Goal: Check status: Check status

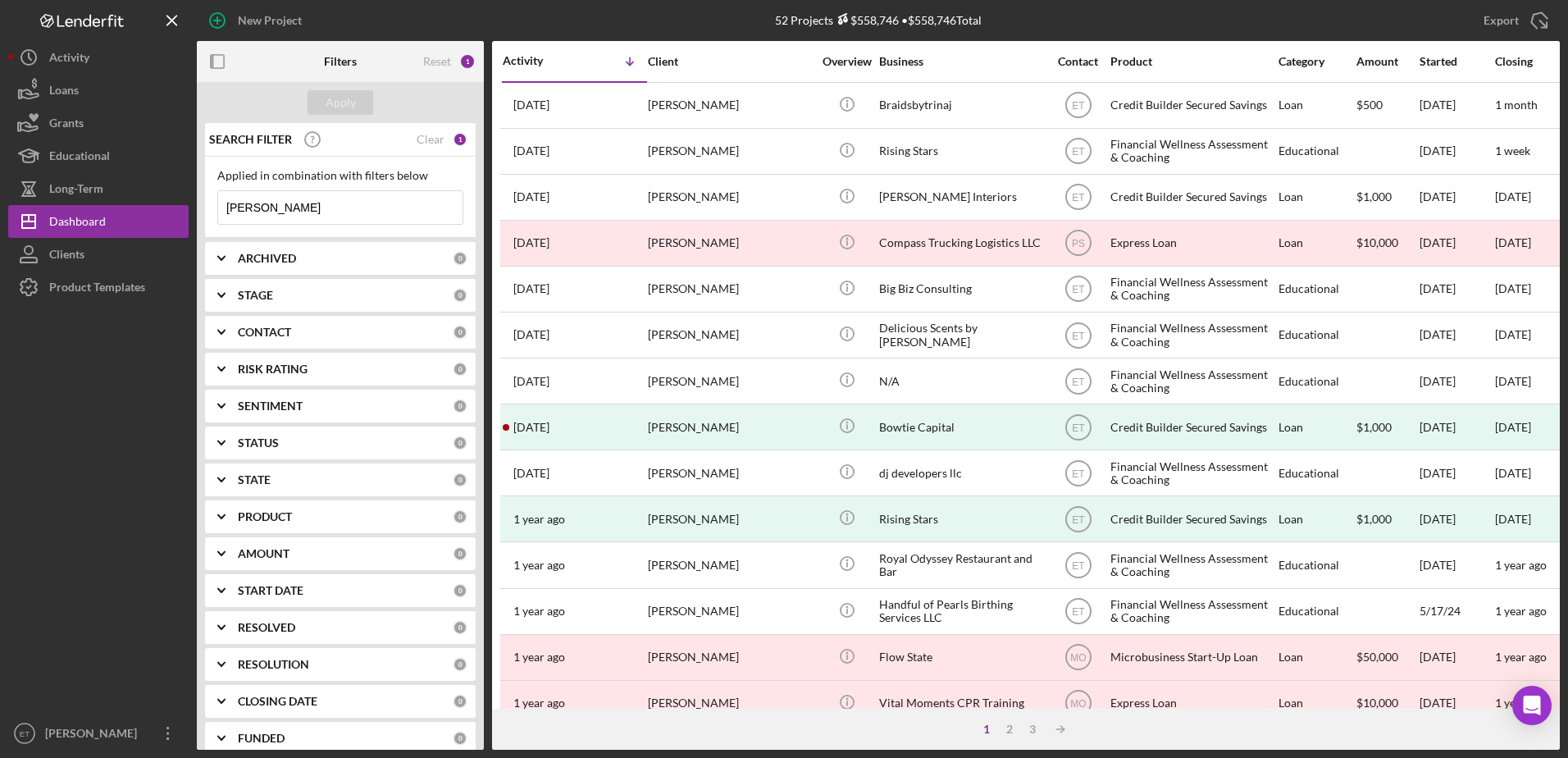
click at [313, 204] on input "[PERSON_NAME]" at bounding box center [340, 207] width 245 height 33
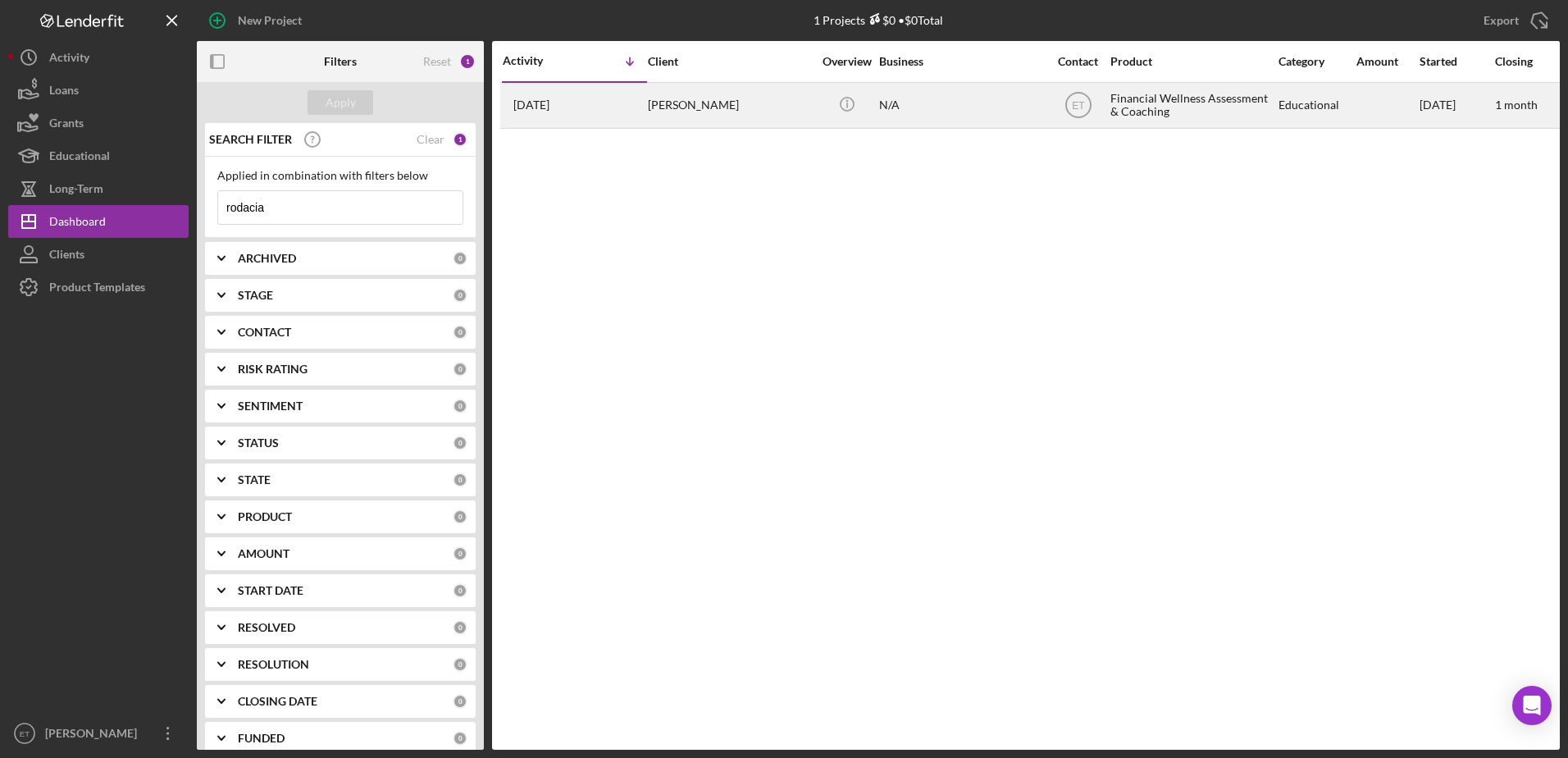
type input "rodacia"
click at [696, 106] on div "[PERSON_NAME]" at bounding box center [729, 106] width 164 height 44
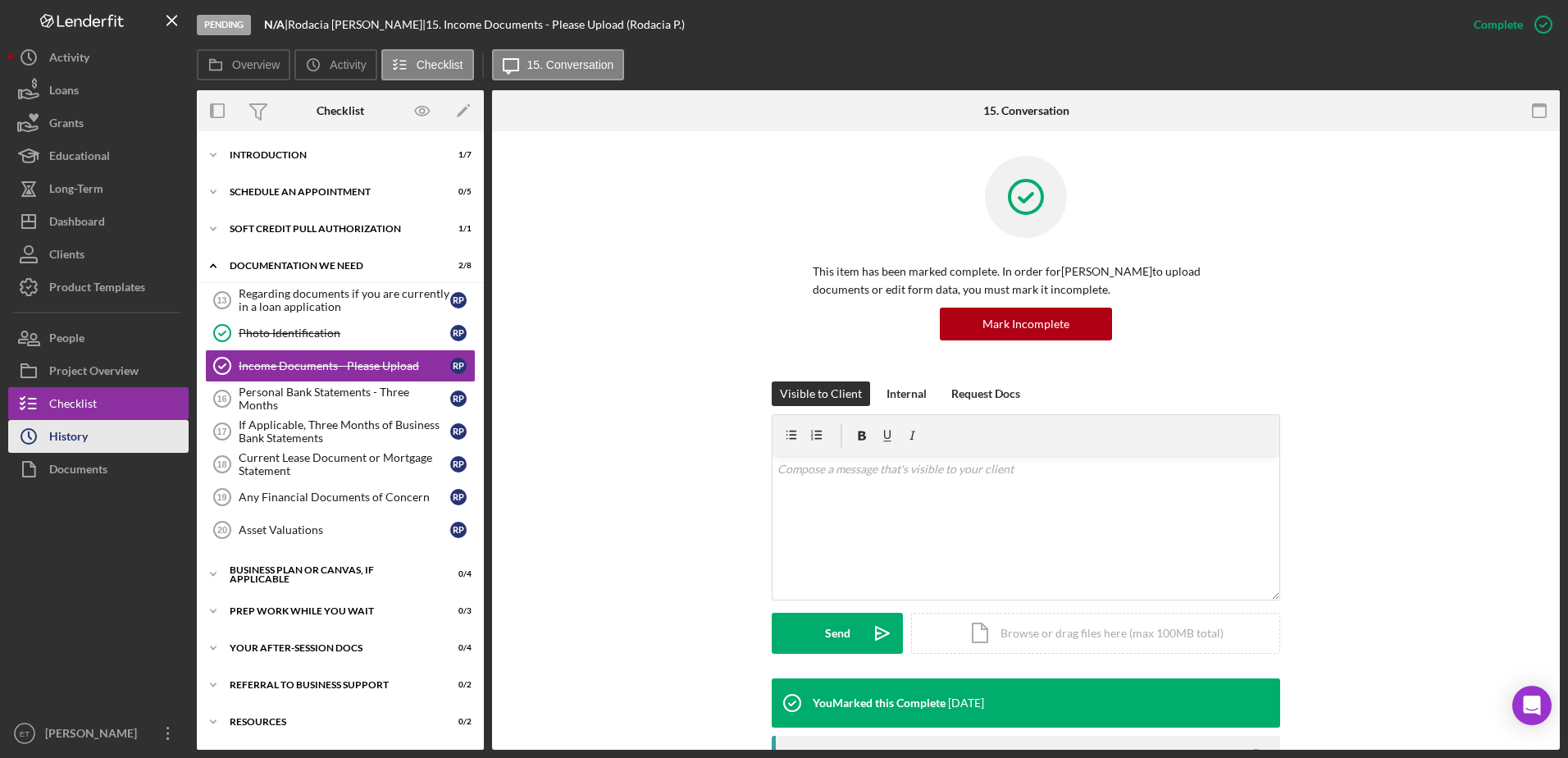
click at [71, 442] on div "History" at bounding box center [68, 439] width 38 height 37
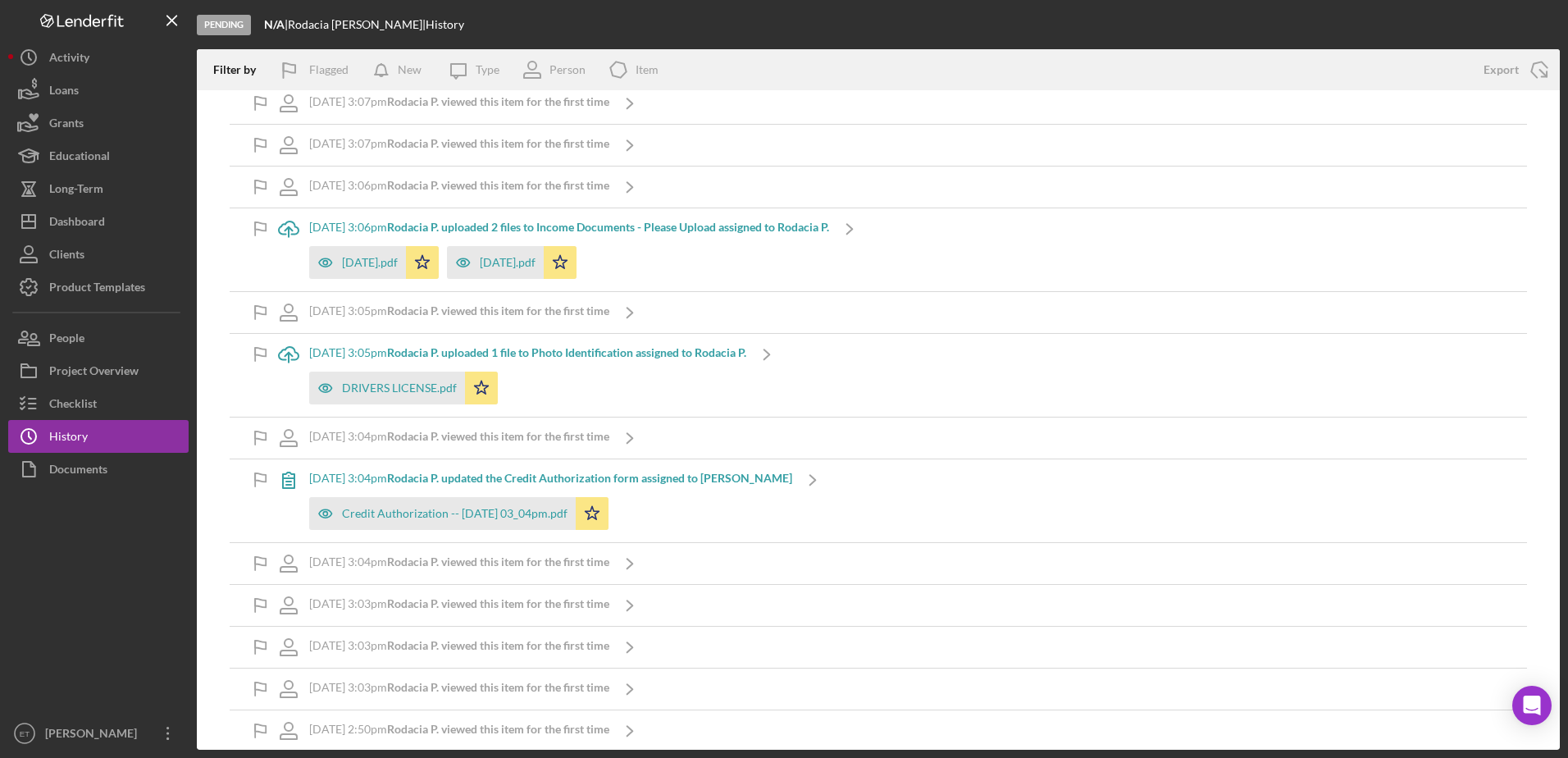
scroll to position [1171, 0]
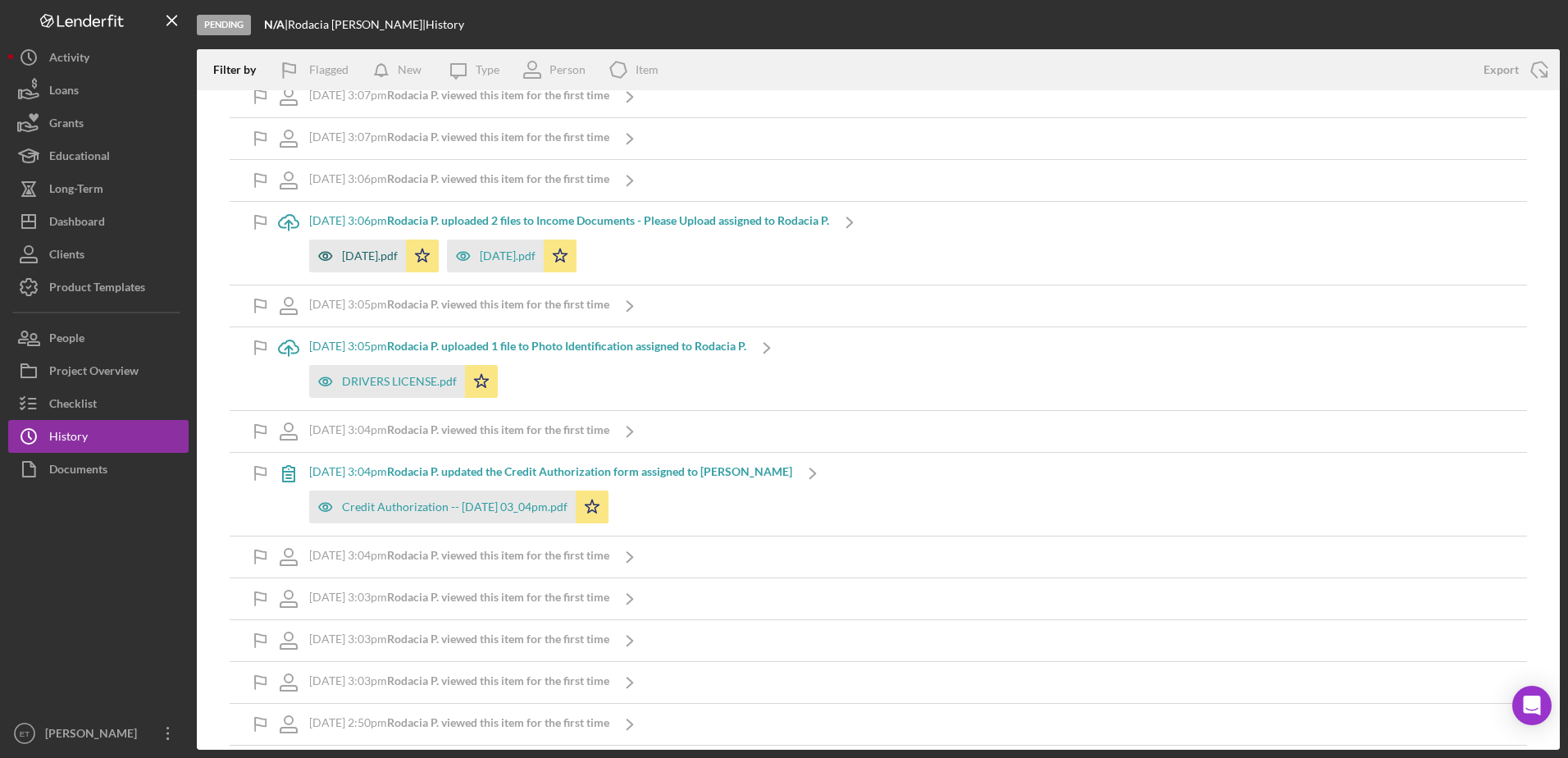
click at [321, 255] on icon "button" at bounding box center [326, 256] width 33 height 33
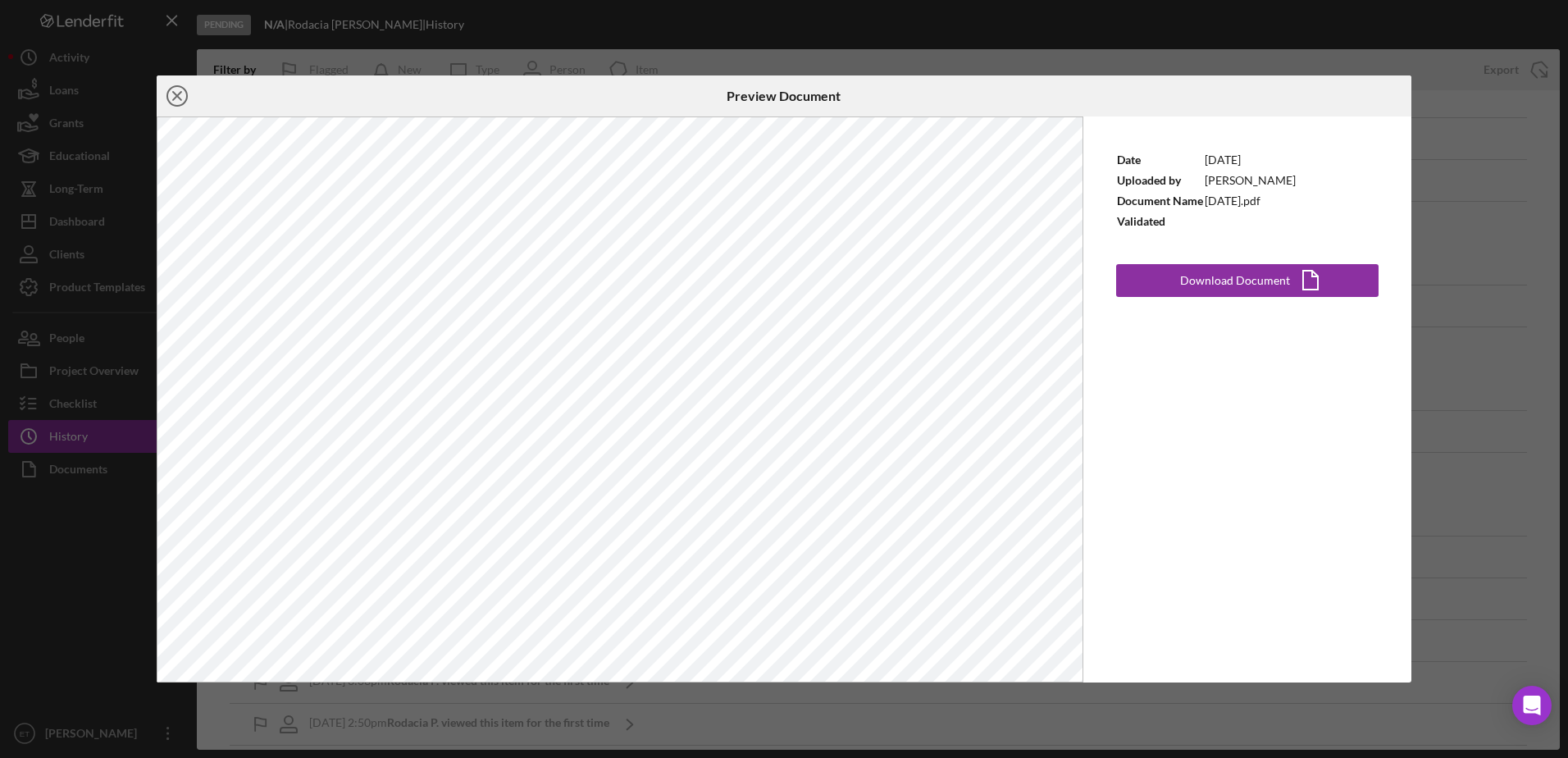
click at [175, 96] on icon "Icon/Close" at bounding box center [176, 96] width 41 height 41
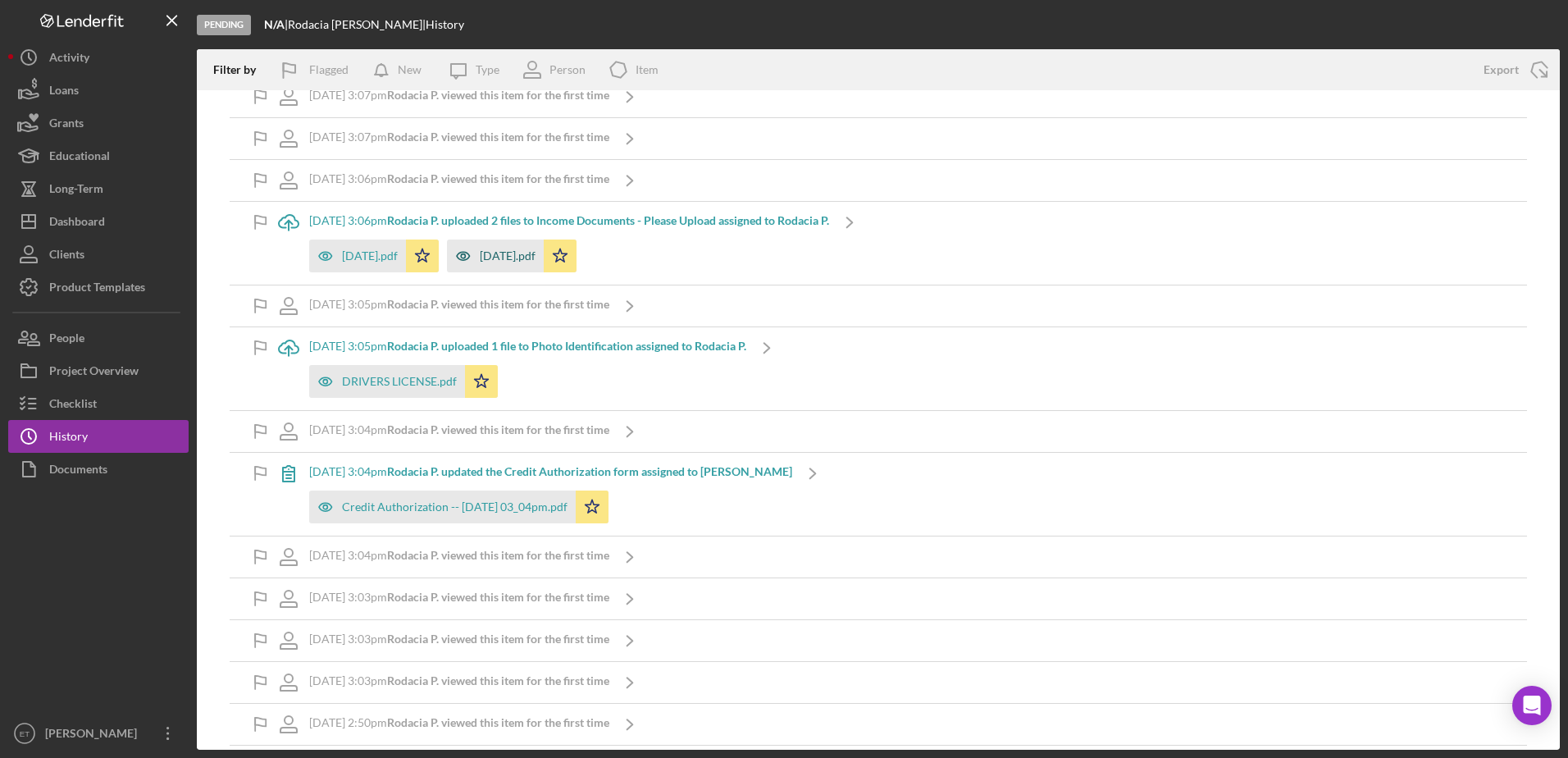
click at [468, 257] on icon "button" at bounding box center [463, 256] width 33 height 33
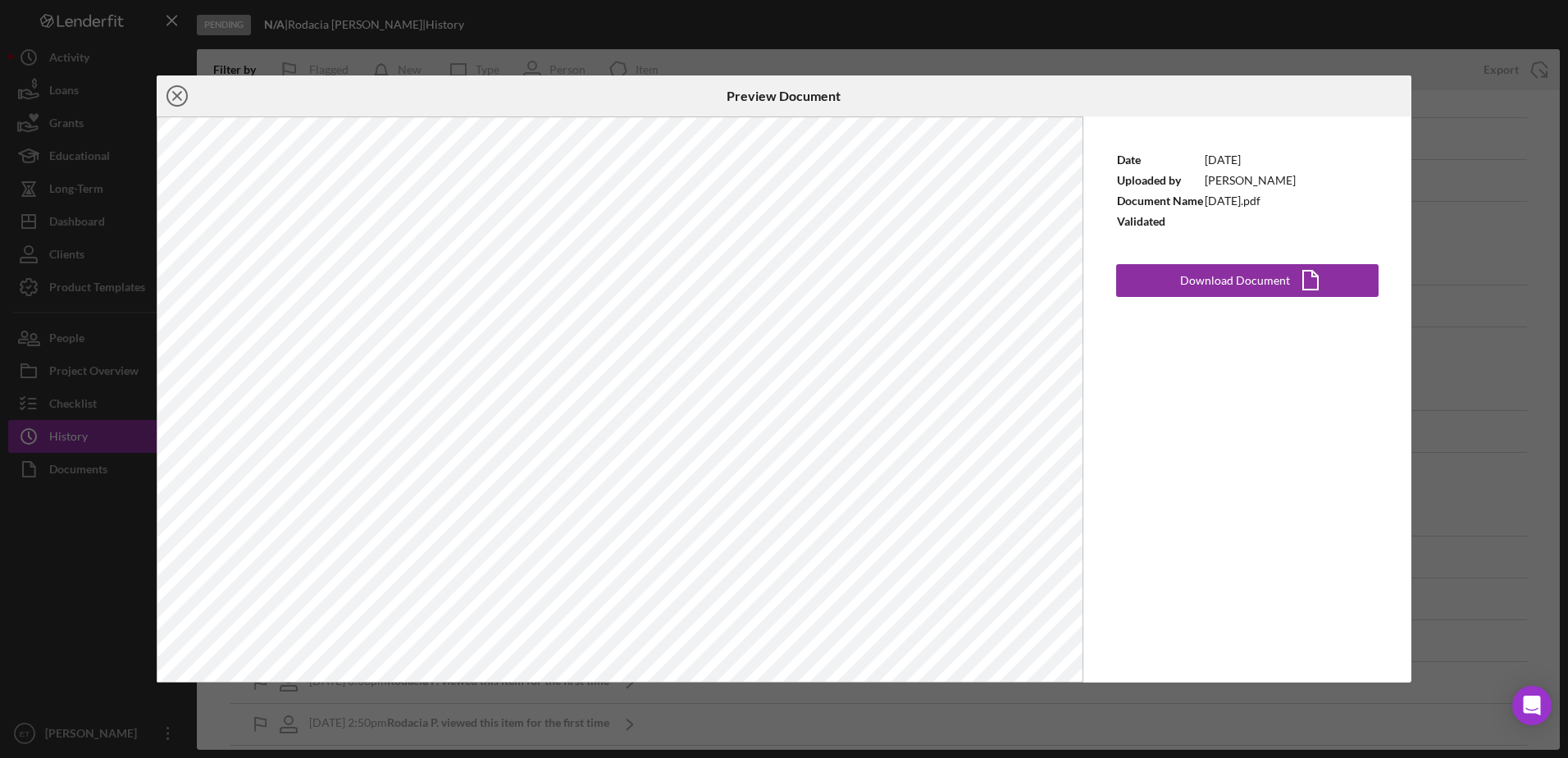
click at [179, 98] on line at bounding box center [176, 96] width 8 height 8
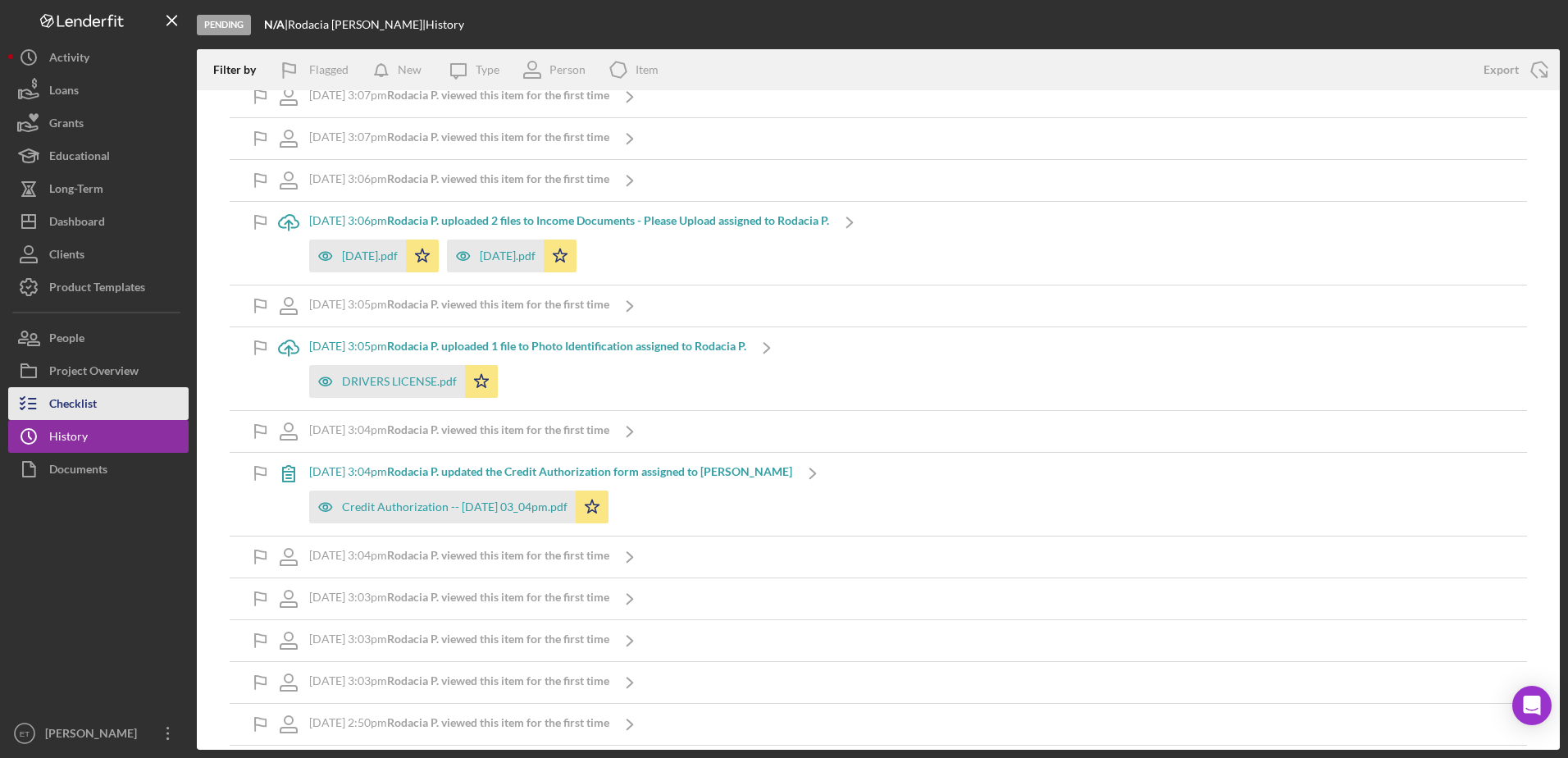
click at [66, 402] on div "Checklist" at bounding box center [73, 406] width 47 height 37
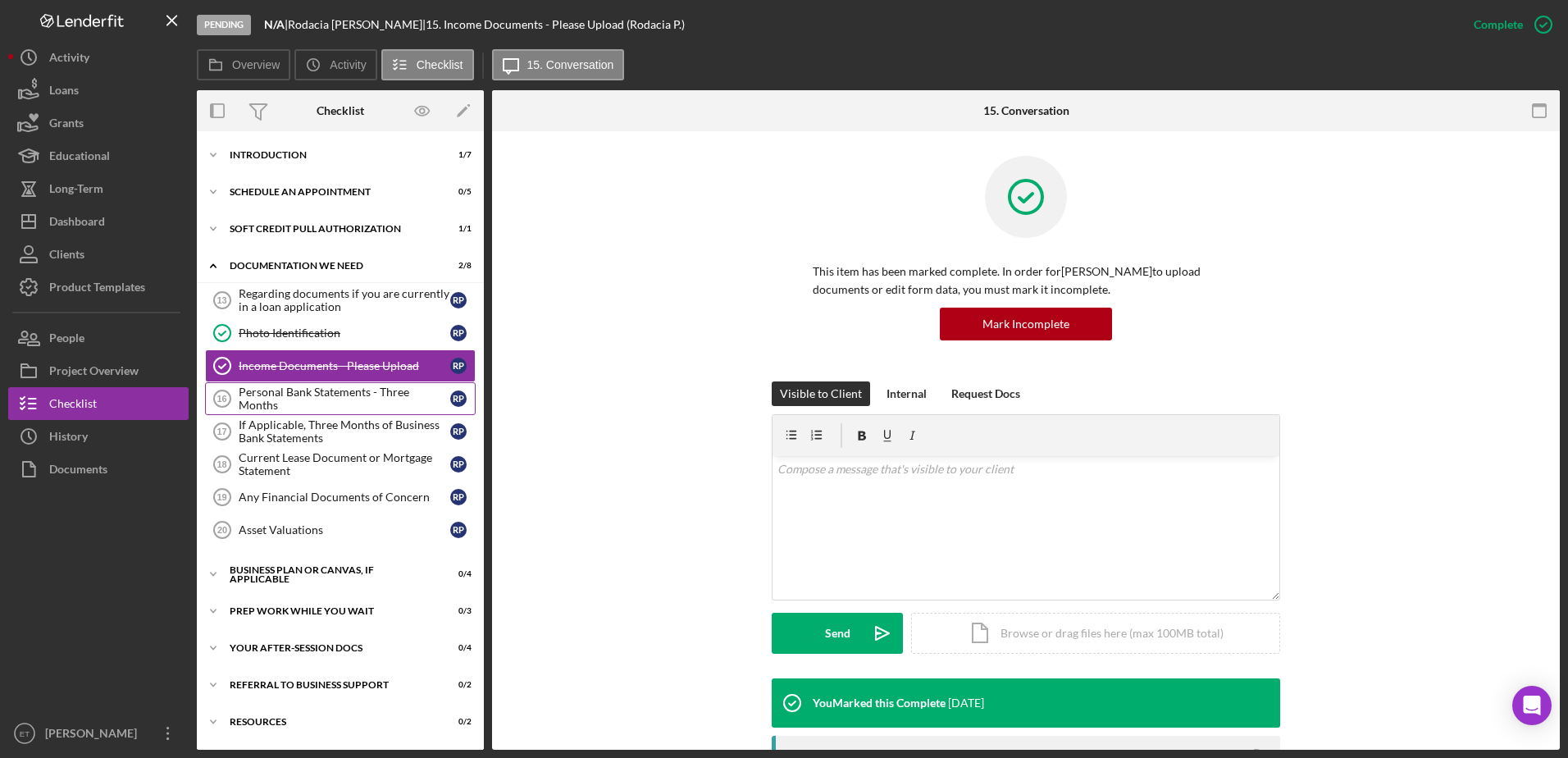
click at [287, 396] on div "Personal Bank Statements - Three Months" at bounding box center [344, 399] width 212 height 26
